Goal: Task Accomplishment & Management: Complete application form

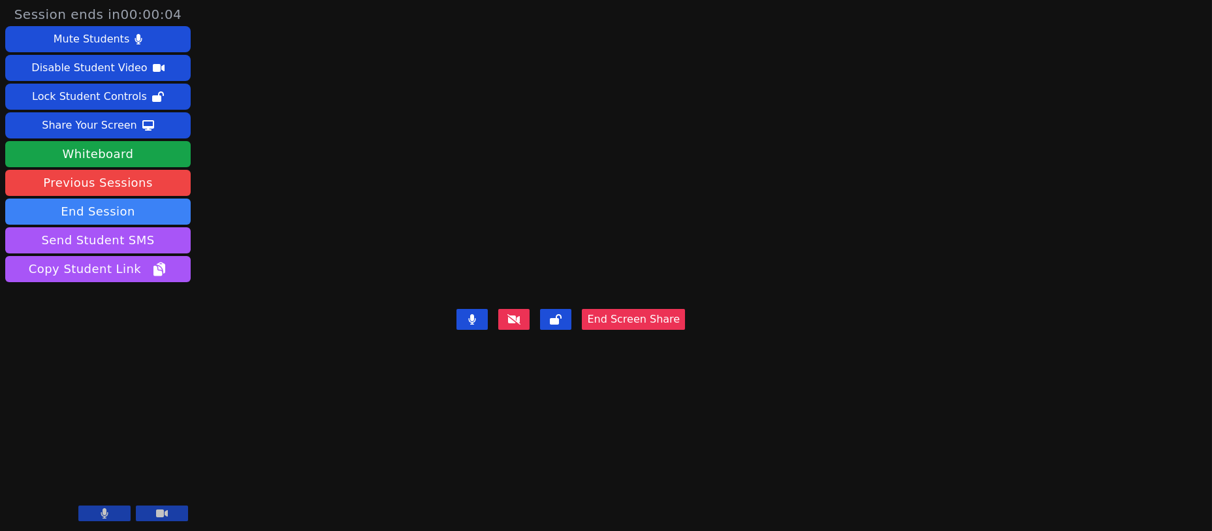
click at [93, 125] on div "Share Your Screen" at bounding box center [89, 125] width 95 height 21
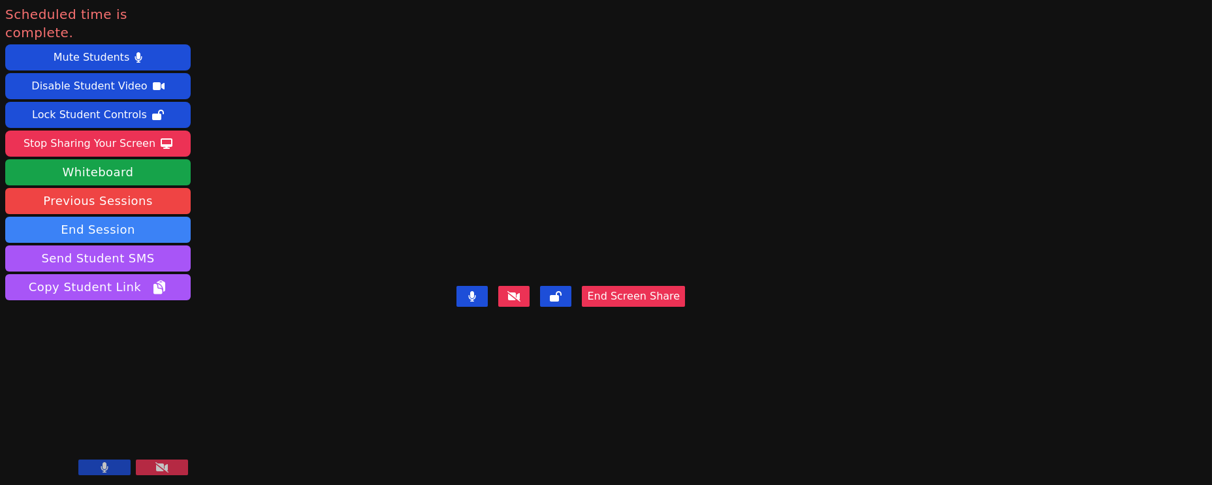
click at [115, 133] on div "Stop Sharing Your Screen" at bounding box center [90, 143] width 132 height 21
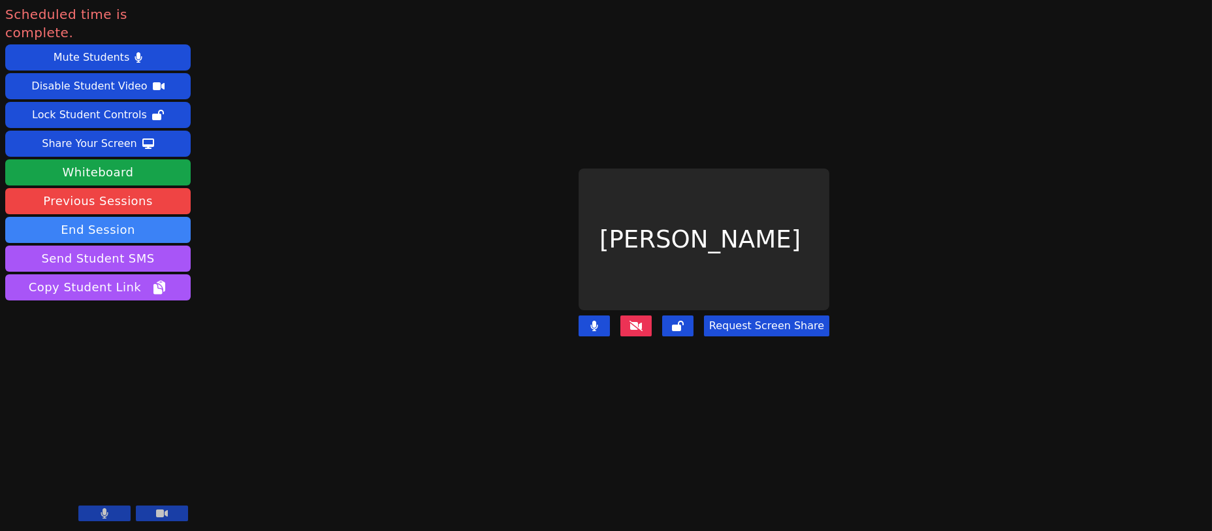
click at [122, 217] on button "End Session" at bounding box center [98, 230] width 186 height 26
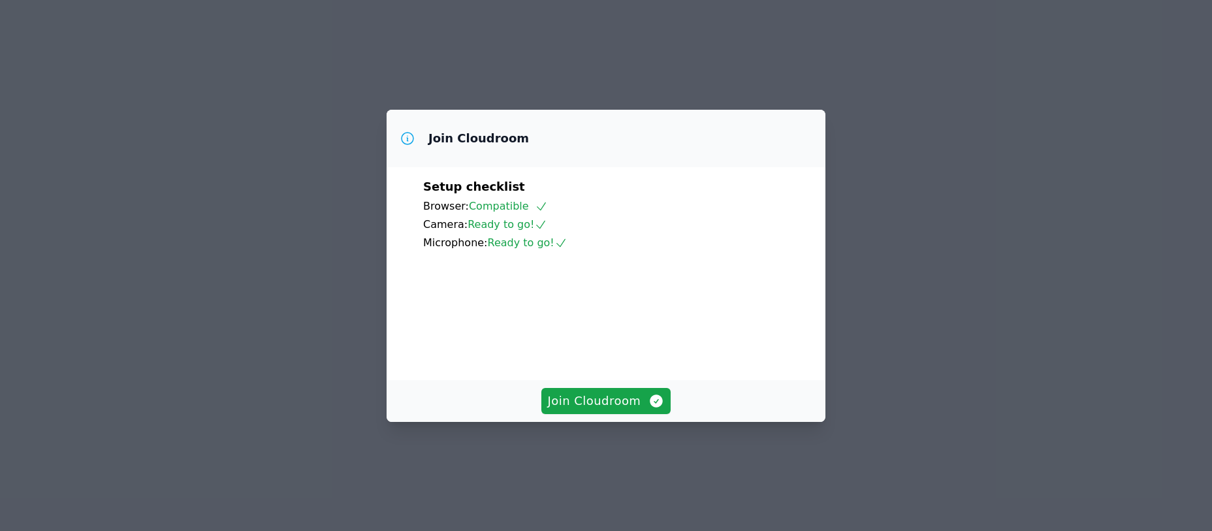
click at [574, 410] on span "Join Cloudroom" at bounding box center [606, 401] width 117 height 18
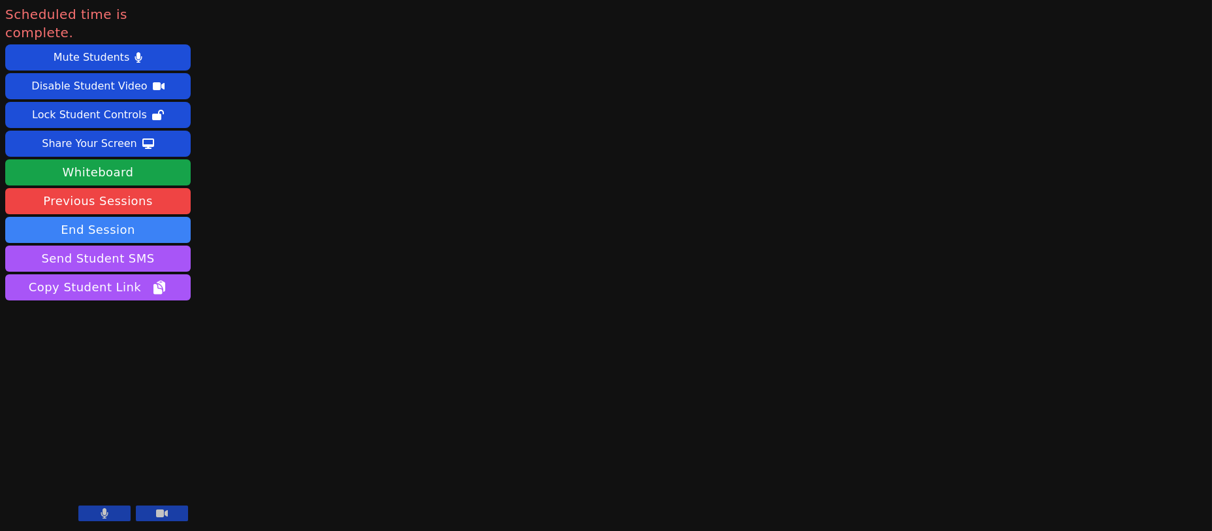
click at [81, 217] on button "End Session" at bounding box center [98, 230] width 186 height 26
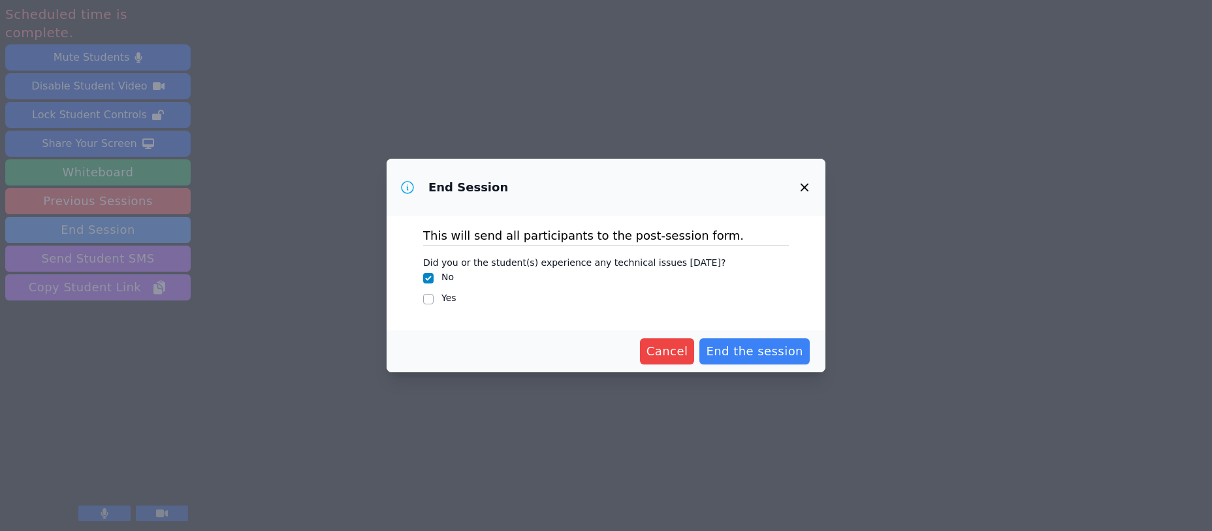
click at [755, 355] on span "End the session" at bounding box center [754, 351] width 97 height 18
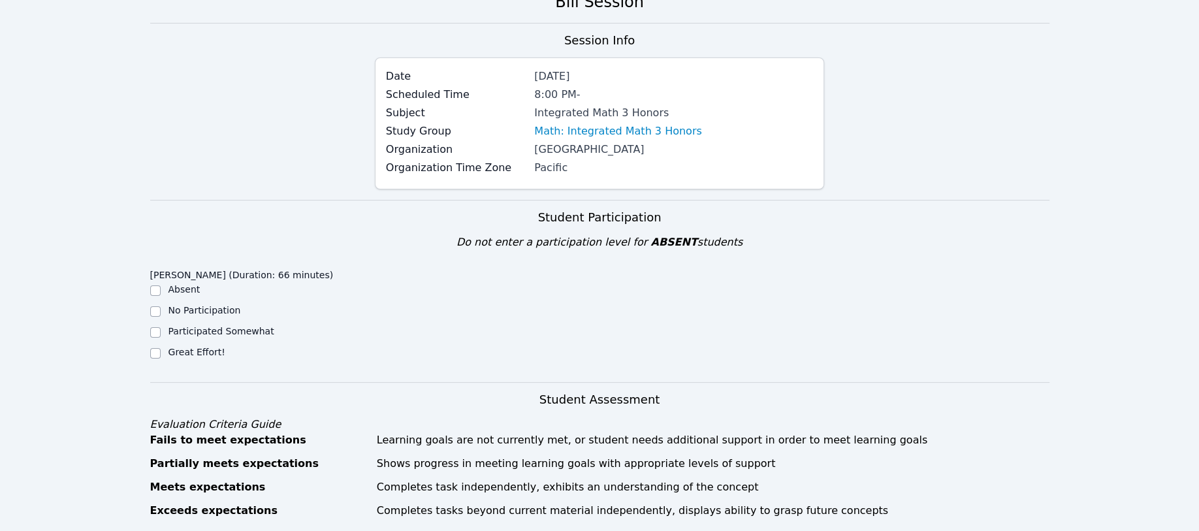
scroll to position [87, 0]
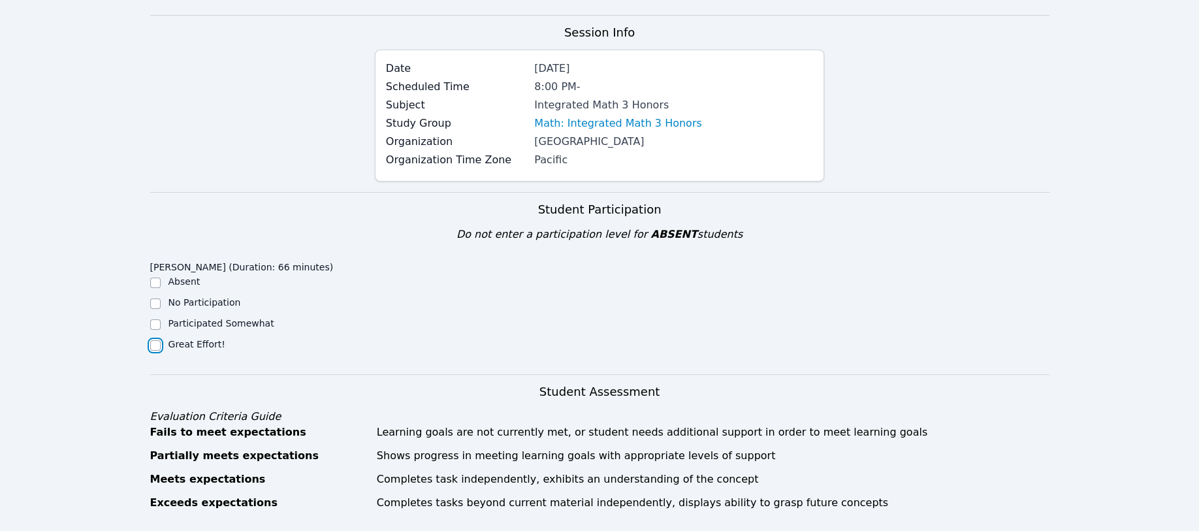
click at [150, 348] on input "Great Effort!" at bounding box center [155, 345] width 10 height 10
checkbox input "true"
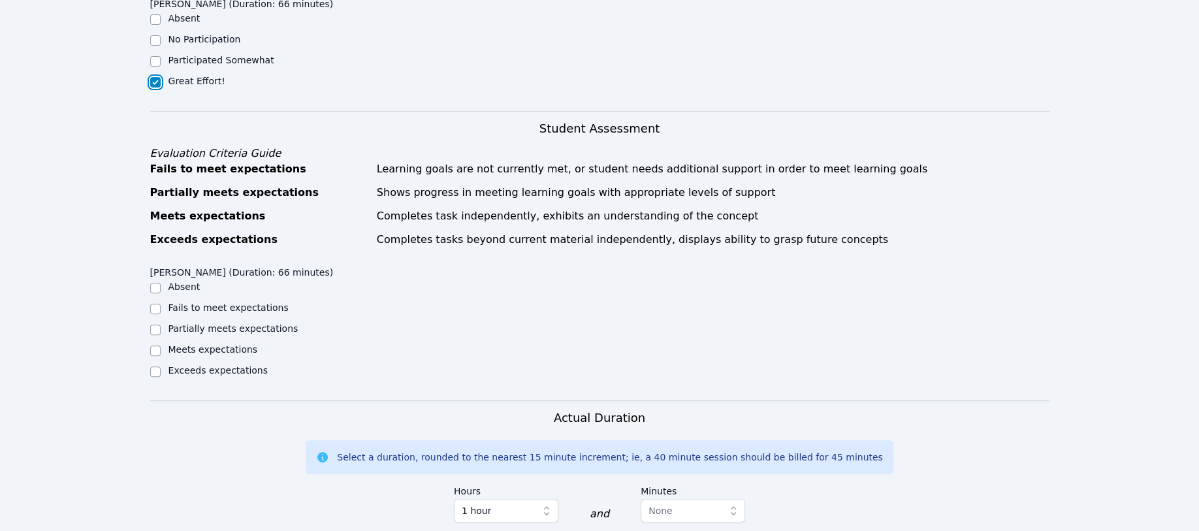
scroll to position [435, 0]
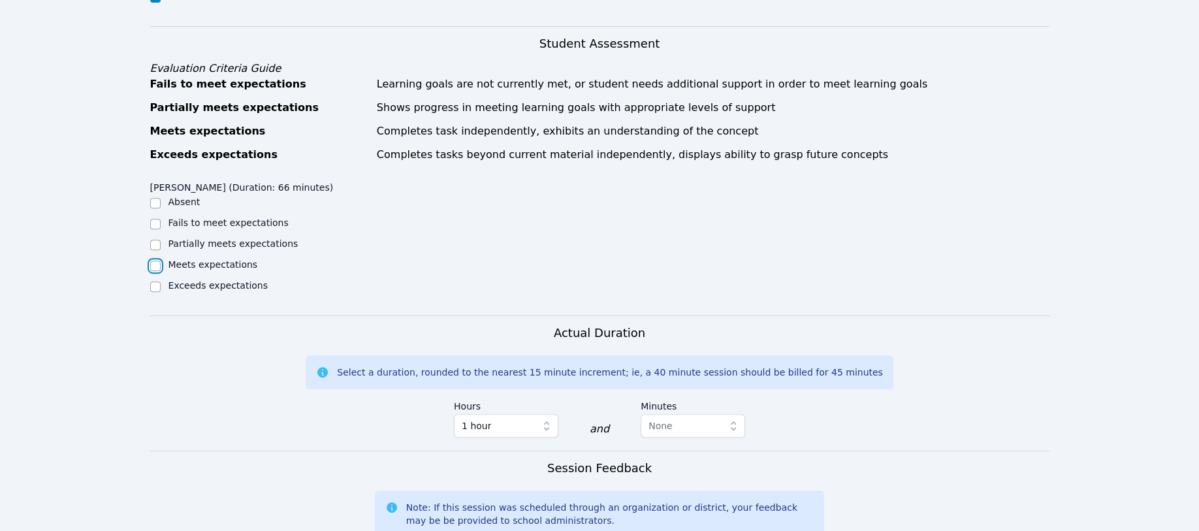
click at [154, 261] on input "Meets expectations" at bounding box center [155, 266] width 10 height 10
checkbox input "true"
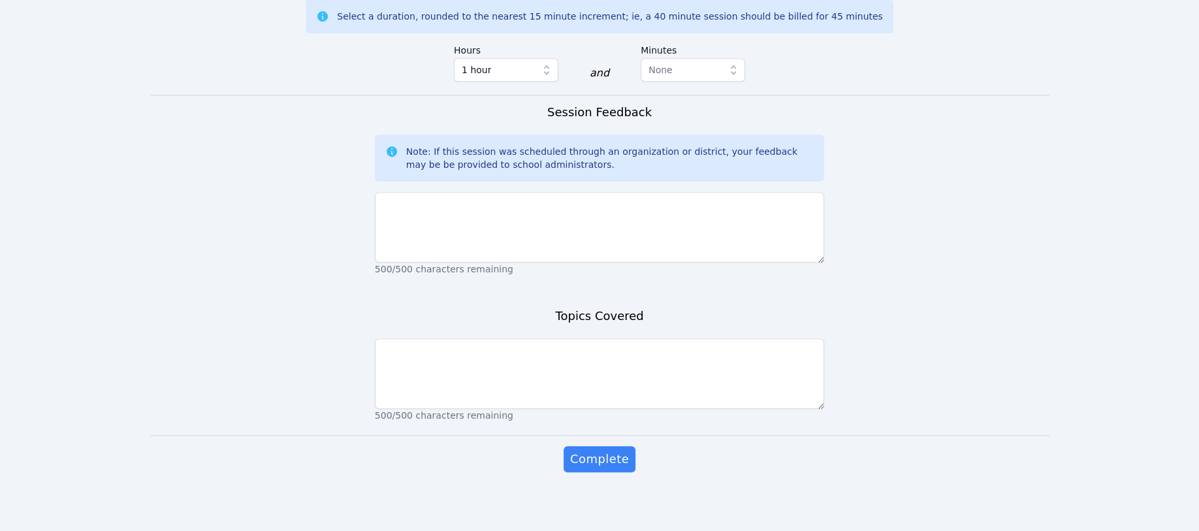
scroll to position [794, 0]
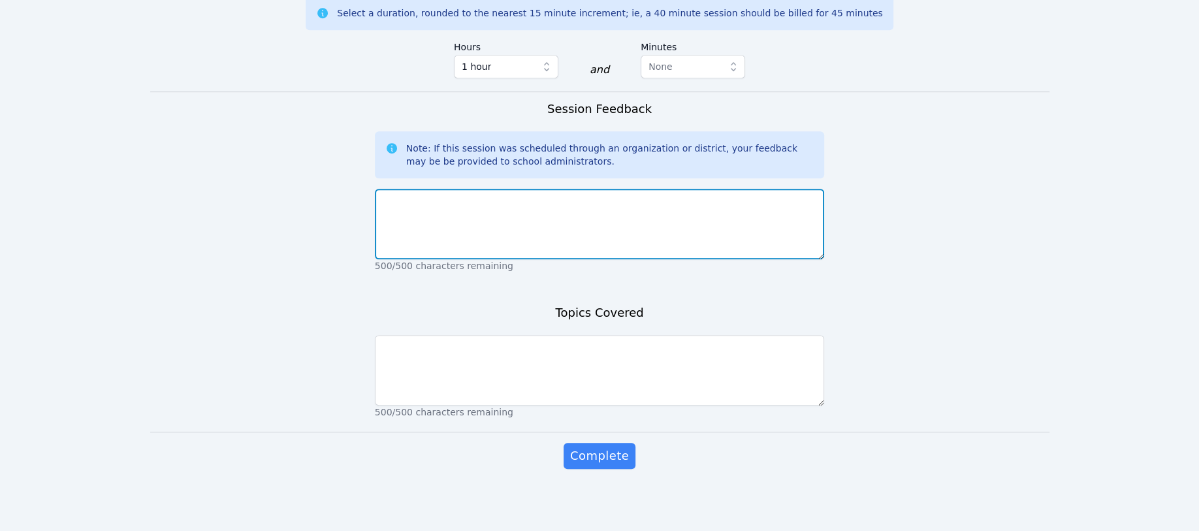
click at [414, 207] on textarea at bounding box center [600, 224] width 450 height 71
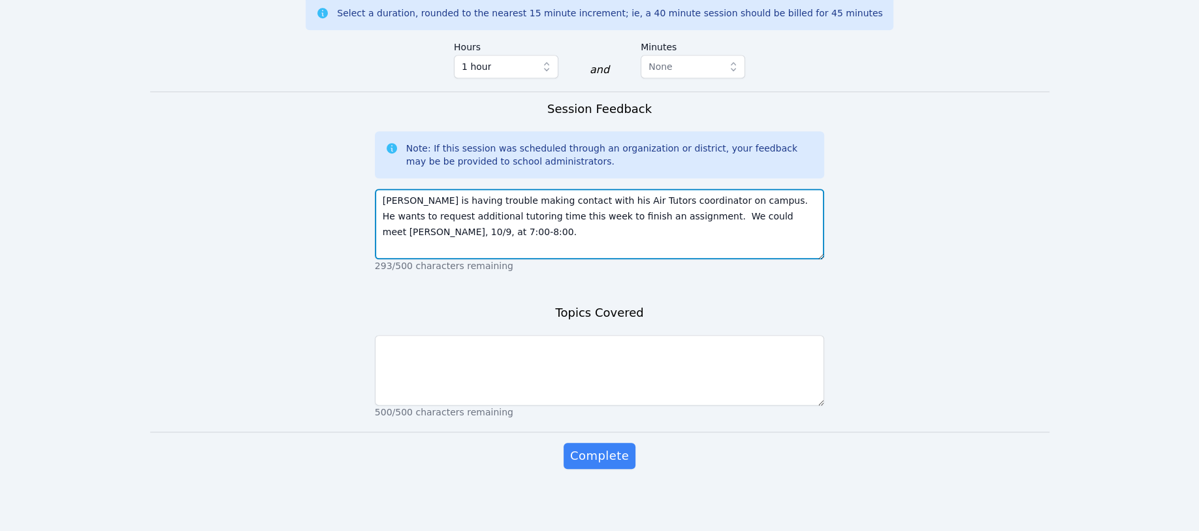
click at [697, 216] on textarea "[PERSON_NAME] is having trouble making contact with his Air Tutors coordinator …" at bounding box center [600, 224] width 450 height 71
type textarea "[PERSON_NAME] is having trouble making contact with his Air Tutors coordinator …"
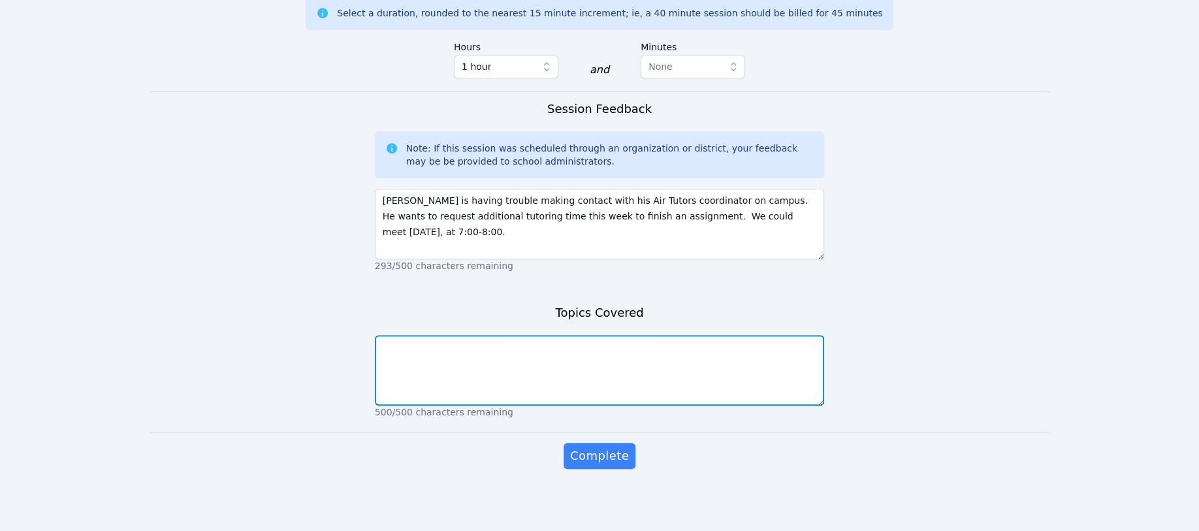
drag, startPoint x: 385, startPoint y: 344, endPoint x: 397, endPoint y: 348, distance: 12.6
click at [397, 348] on textarea at bounding box center [600, 370] width 450 height 71
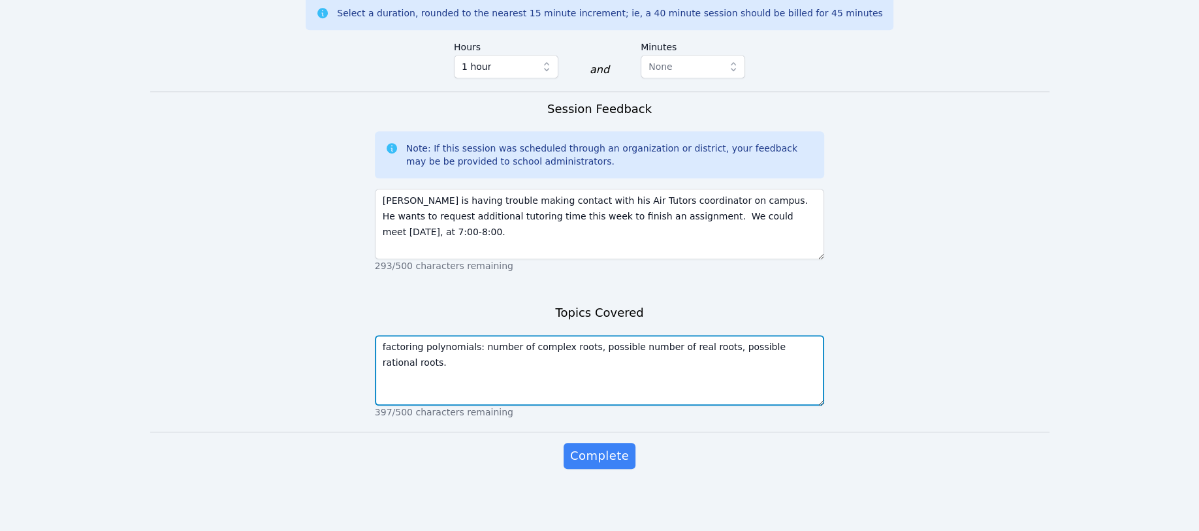
type textarea "factoring polynomials: number of complex roots, possible number of real roots, …"
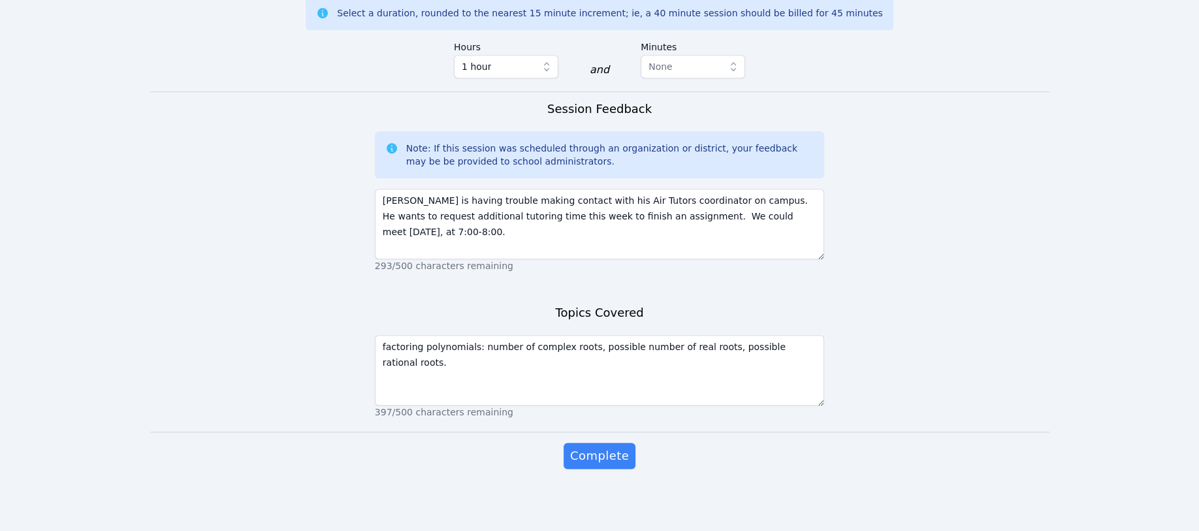
click at [613, 457] on span "Complete" at bounding box center [599, 456] width 59 height 18
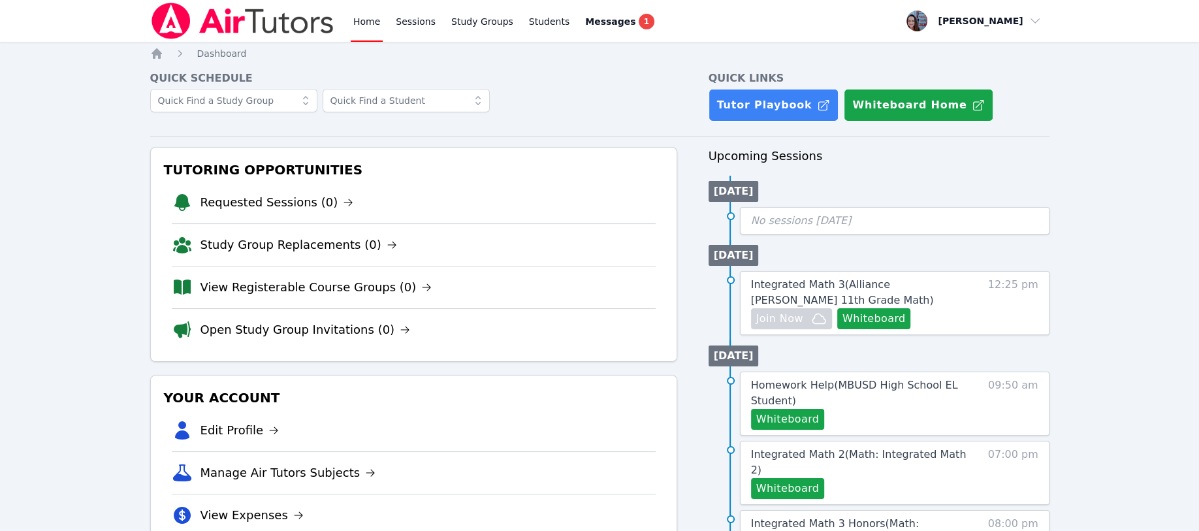
click at [527, 16] on link "Students" at bounding box center [550, 21] width 46 height 42
